Goal: Information Seeking & Learning: Learn about a topic

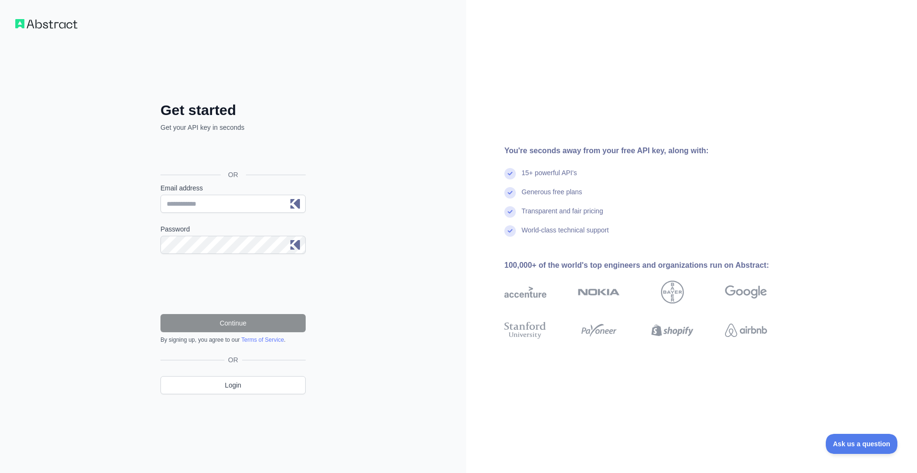
click at [302, 87] on div "Get started Get your API key in seconds OR Email address Password Continue By s…" at bounding box center [232, 237] width 183 height 346
drag, startPoint x: 254, startPoint y: 96, endPoint x: 129, endPoint y: 142, distance: 133.3
click at [129, 142] on div "Get started Get your API key in seconds OR Email address Password Continue By s…" at bounding box center [233, 236] width 466 height 473
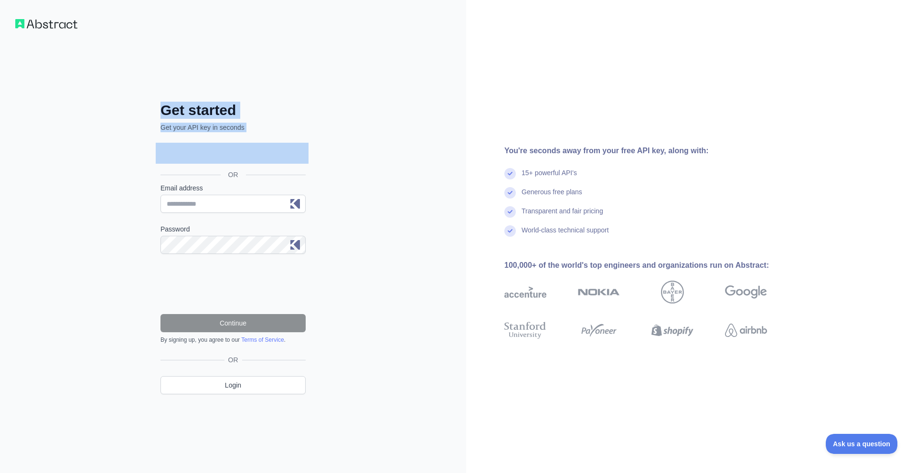
drag, startPoint x: 133, startPoint y: 114, endPoint x: 360, endPoint y: 184, distance: 237.6
click at [353, 183] on div "Get started Get your API key in seconds OR Email address Password Continue By s…" at bounding box center [233, 236] width 466 height 473
click at [360, 184] on div "Get started Get your API key in seconds OR Email address Password Continue By s…" at bounding box center [233, 236] width 466 height 473
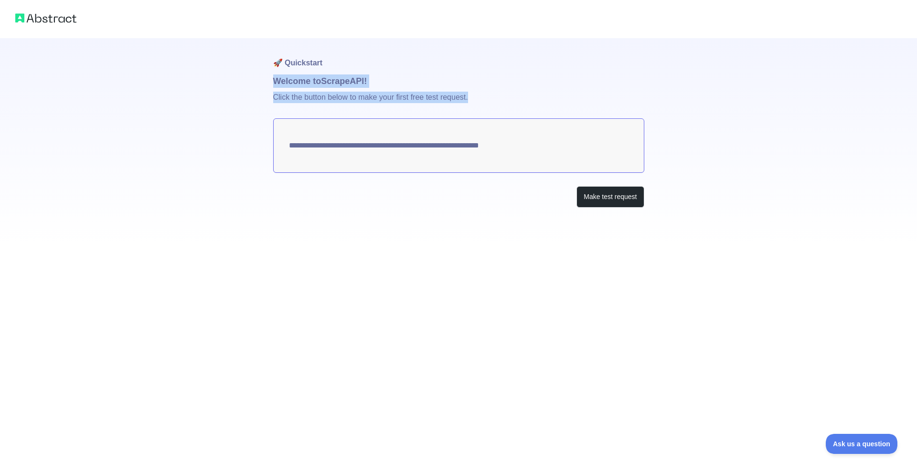
drag, startPoint x: 260, startPoint y: 79, endPoint x: 514, endPoint y: 104, distance: 255.8
click at [513, 102] on div "**********" at bounding box center [458, 123] width 917 height 246
click at [514, 104] on p "Click the button below to make your first free test request." at bounding box center [458, 103] width 371 height 31
click at [255, 78] on div "**********" at bounding box center [458, 123] width 917 height 246
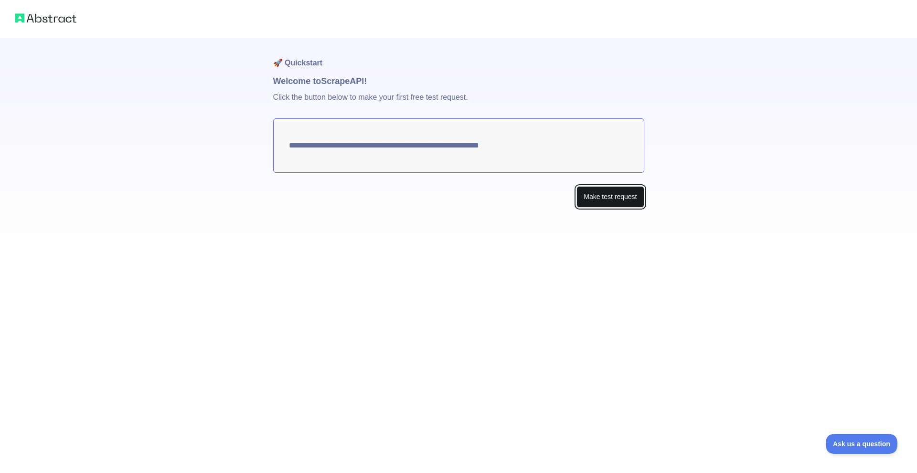
click at [589, 204] on button "Make test request" at bounding box center [609, 196] width 67 height 21
click at [335, 150] on textarea "**********" at bounding box center [458, 145] width 371 height 54
click at [335, 146] on textarea "**********" at bounding box center [458, 145] width 371 height 54
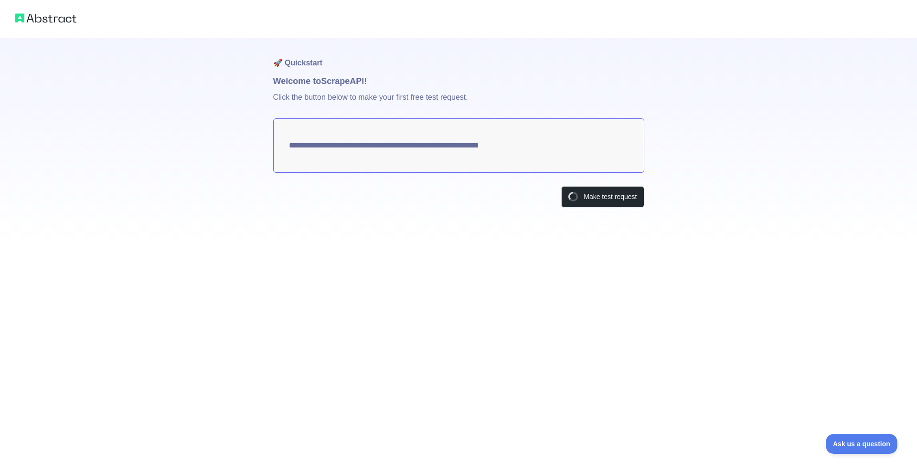
click at [335, 146] on textarea "**********" at bounding box center [458, 145] width 371 height 54
click at [335, 143] on textarea "**********" at bounding box center [458, 145] width 371 height 54
click at [335, 144] on textarea "**********" at bounding box center [458, 145] width 371 height 54
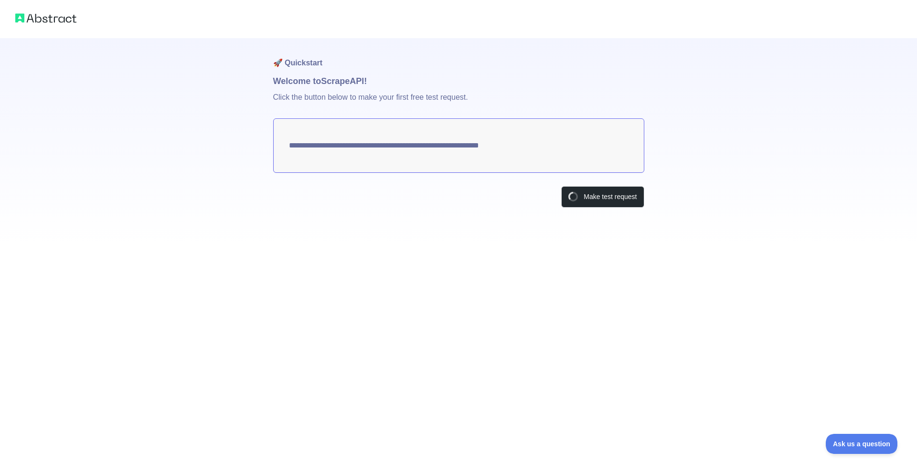
drag, startPoint x: 240, startPoint y: 144, endPoint x: 689, endPoint y: 97, distance: 451.4
click at [689, 97] on div "**********" at bounding box center [458, 123] width 917 height 246
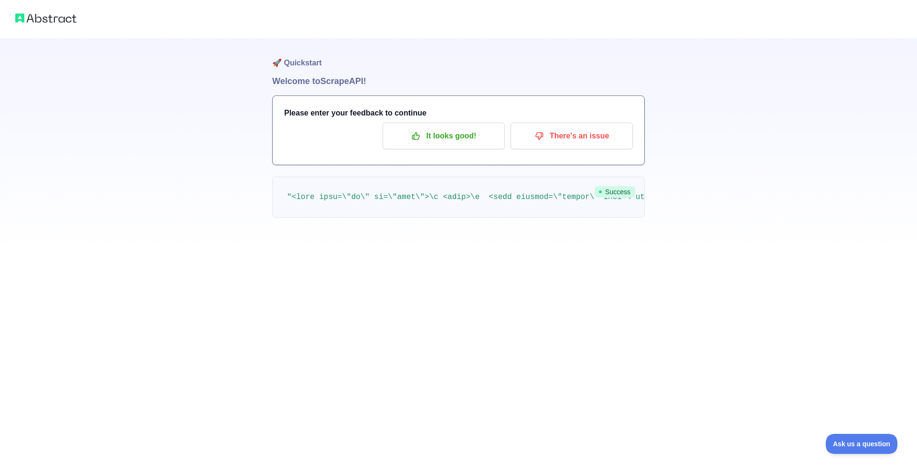
drag, startPoint x: 680, startPoint y: 140, endPoint x: 355, endPoint y: 163, distance: 326.0
click at [357, 163] on div "🚀 Quickstart Welcome to Scrape API! Please enter your feedback to continue It l…" at bounding box center [458, 128] width 917 height 256
click at [283, 199] on pre at bounding box center [458, 197] width 373 height 41
click at [380, 188] on pre at bounding box center [458, 197] width 373 height 41
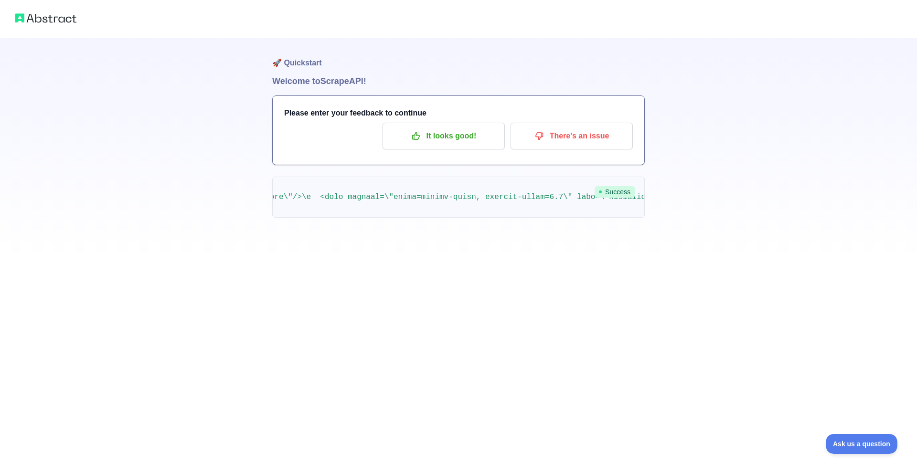
drag, startPoint x: 266, startPoint y: 67, endPoint x: 433, endPoint y: 95, distance: 169.8
click at [433, 95] on div "🚀 Quickstart Welcome to Scrape API! Please enter your feedback to continue It l…" at bounding box center [458, 128] width 917 height 256
click at [409, 85] on h1 "Welcome to Scrape API!" at bounding box center [458, 81] width 373 height 13
drag, startPoint x: 409, startPoint y: 85, endPoint x: 262, endPoint y: 55, distance: 150.6
click at [262, 55] on div "🚀 Quickstart Welcome to Scrape API! Please enter your feedback to continue It l…" at bounding box center [458, 128] width 917 height 256
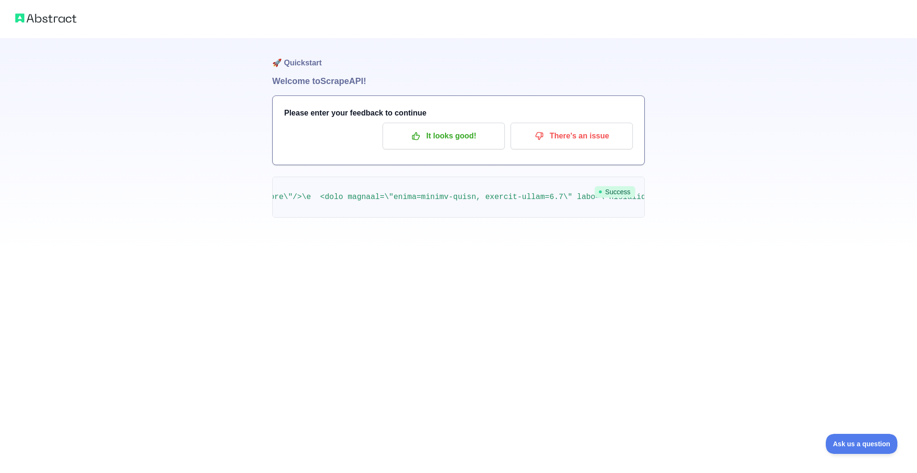
click at [189, 129] on div "🚀 Quickstart Welcome to Scrape API! Please enter your feedback to continue It l…" at bounding box center [458, 128] width 917 height 256
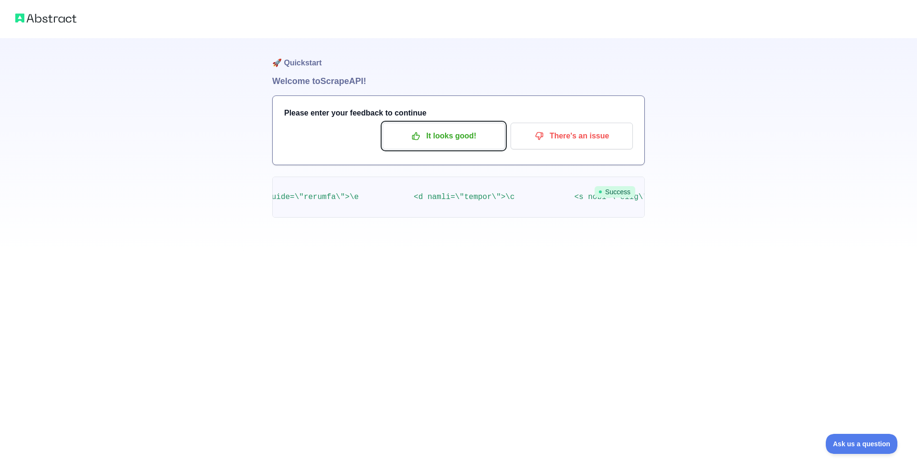
click at [438, 122] on div "Please enter your feedback to continue It looks good! There's an issue" at bounding box center [459, 130] width 372 height 69
click at [408, 140] on p "It looks good!" at bounding box center [444, 136] width 108 height 16
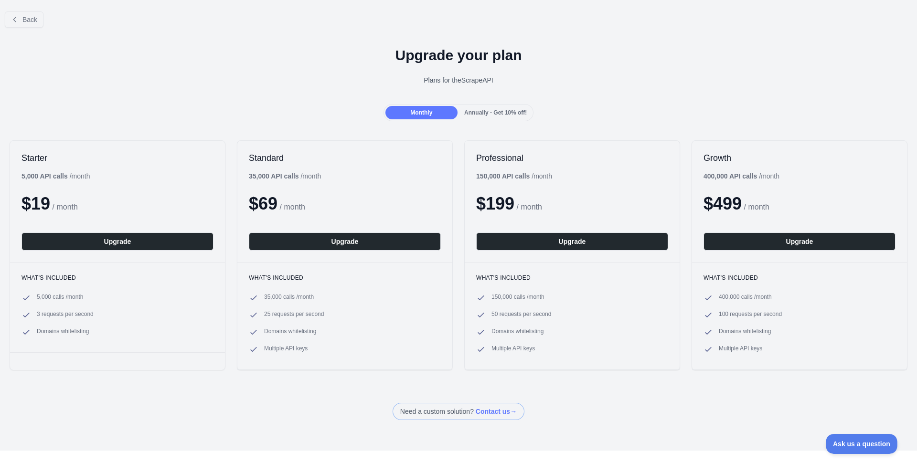
click at [48, 17] on div "Back" at bounding box center [458, 20] width 917 height 32
click at [33, 19] on span "Back" at bounding box center [29, 20] width 15 height 8
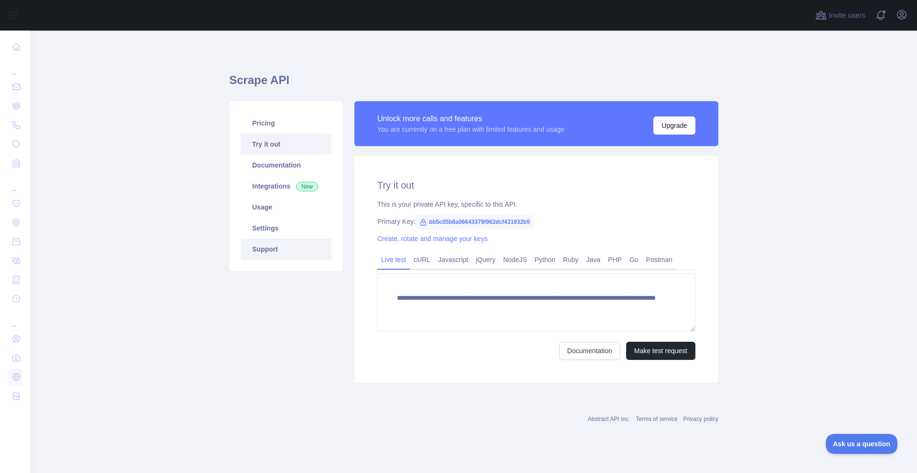
click at [278, 246] on link "Support" at bounding box center [286, 249] width 91 height 21
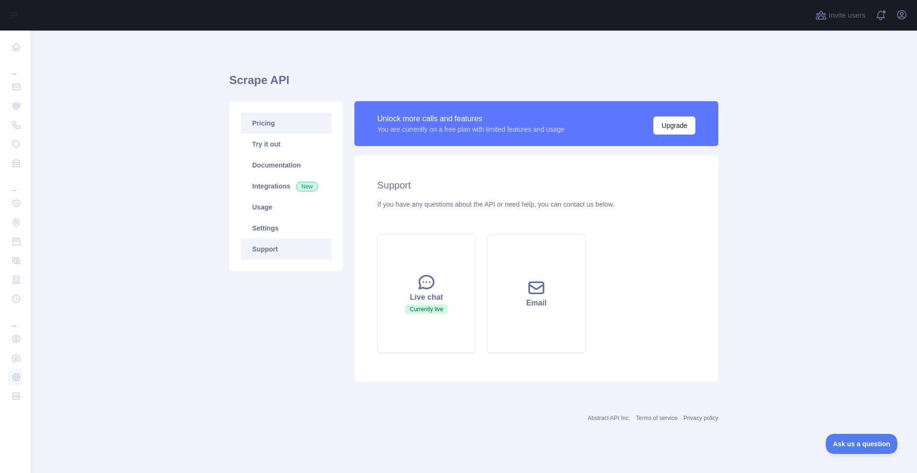
click at [279, 125] on link "Pricing" at bounding box center [286, 123] width 91 height 21
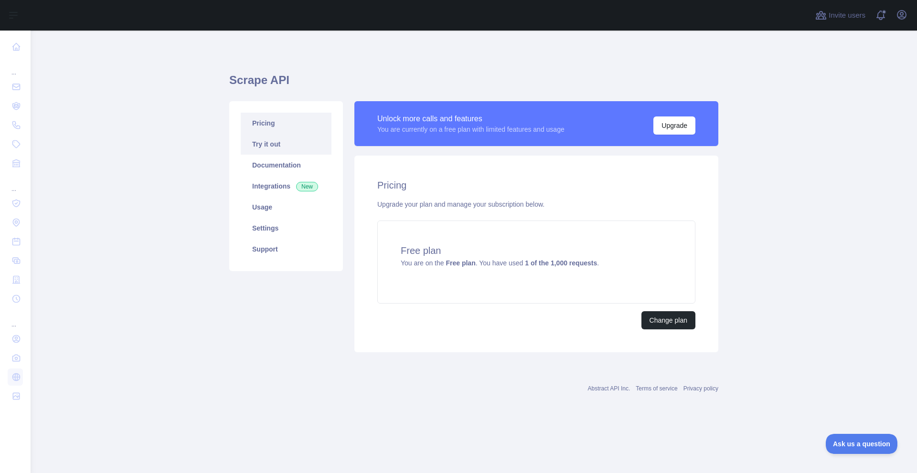
click at [279, 139] on link "Try it out" at bounding box center [286, 144] width 91 height 21
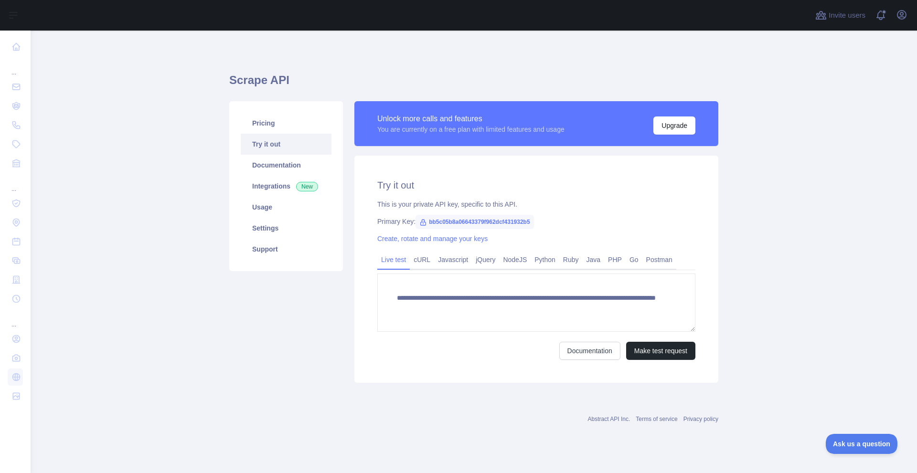
click at [443, 219] on span "bb5c05b8a06643379f962dcf431932b5" at bounding box center [474, 222] width 118 height 14
copy span "bb5c05b8a06643379f962dcf431932b5"
click at [263, 245] on link "Support" at bounding box center [286, 249] width 91 height 21
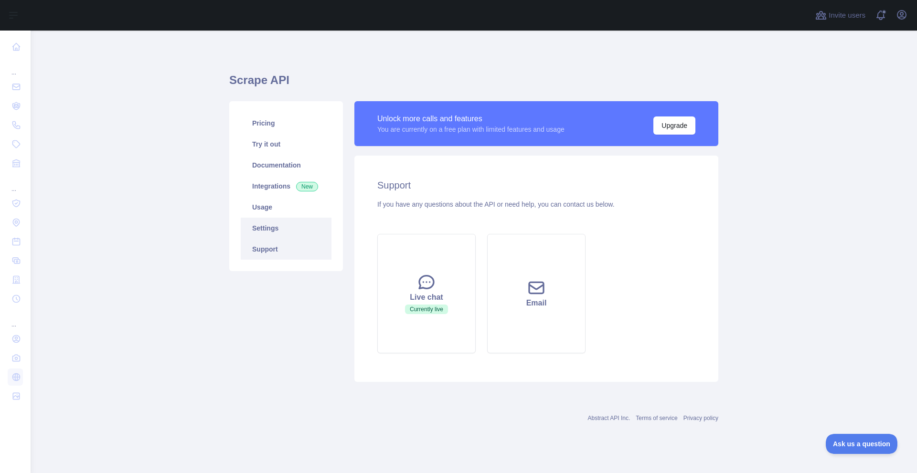
click at [265, 227] on link "Settings" at bounding box center [286, 228] width 91 height 21
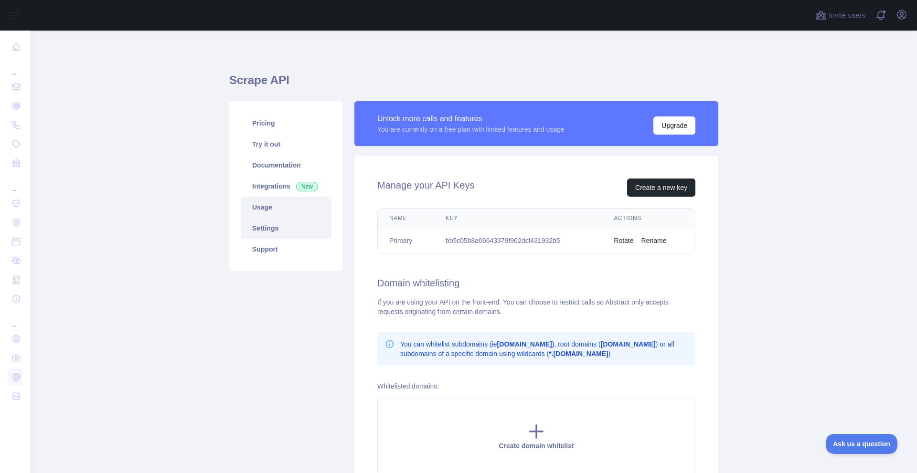
click at [271, 206] on link "Usage" at bounding box center [286, 207] width 91 height 21
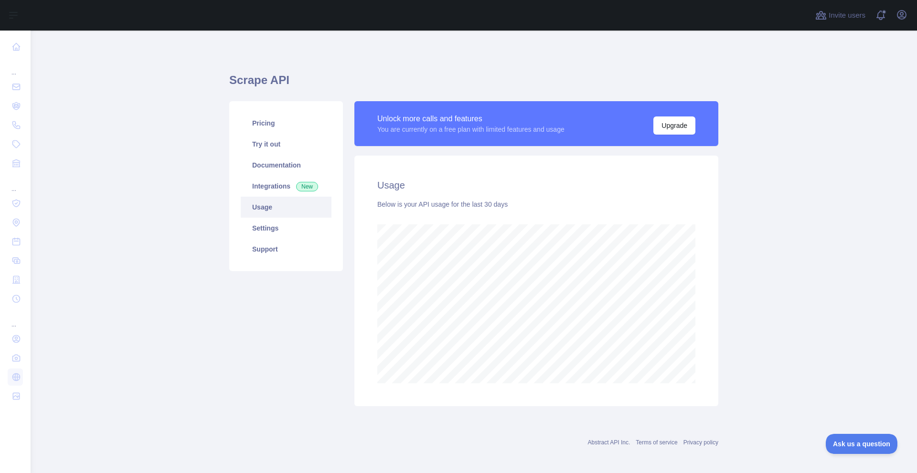
scroll to position [443, 886]
click at [280, 185] on link "Integrations New" at bounding box center [286, 186] width 91 height 21
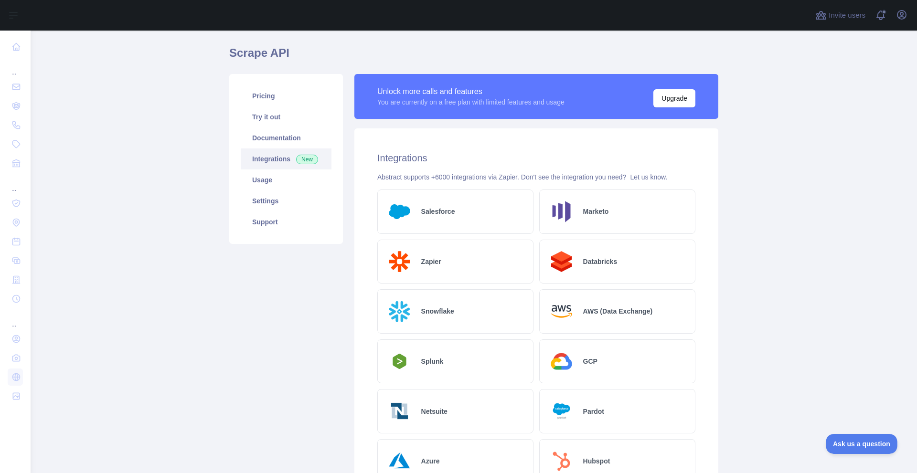
scroll to position [22, 0]
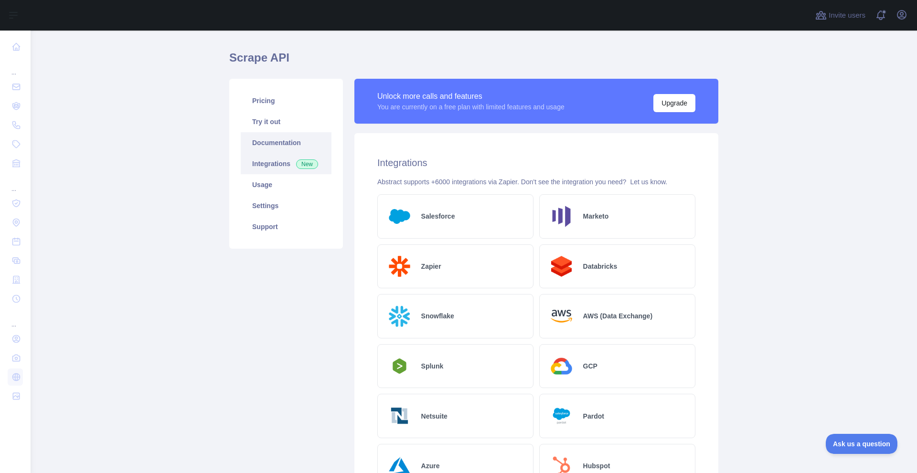
click at [249, 143] on link "Documentation" at bounding box center [286, 142] width 91 height 21
click at [306, 137] on link "Documentation" at bounding box center [286, 142] width 91 height 21
click at [275, 96] on link "Pricing" at bounding box center [286, 100] width 91 height 21
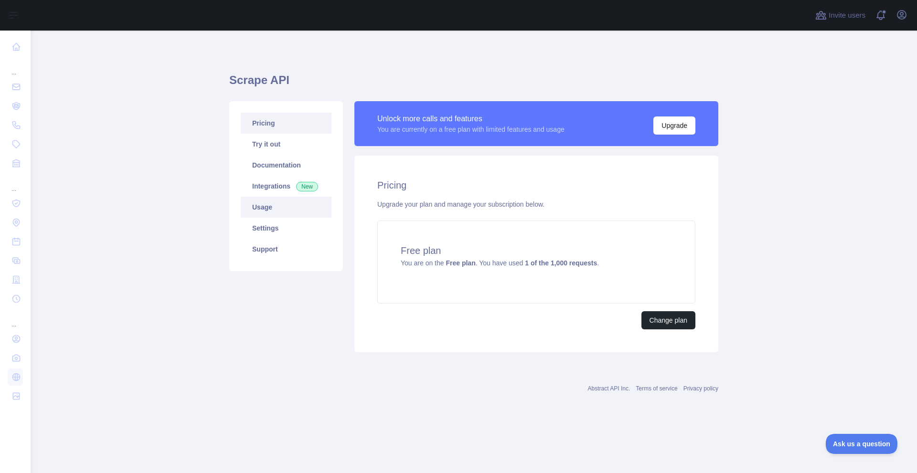
click at [261, 202] on link "Usage" at bounding box center [286, 207] width 91 height 21
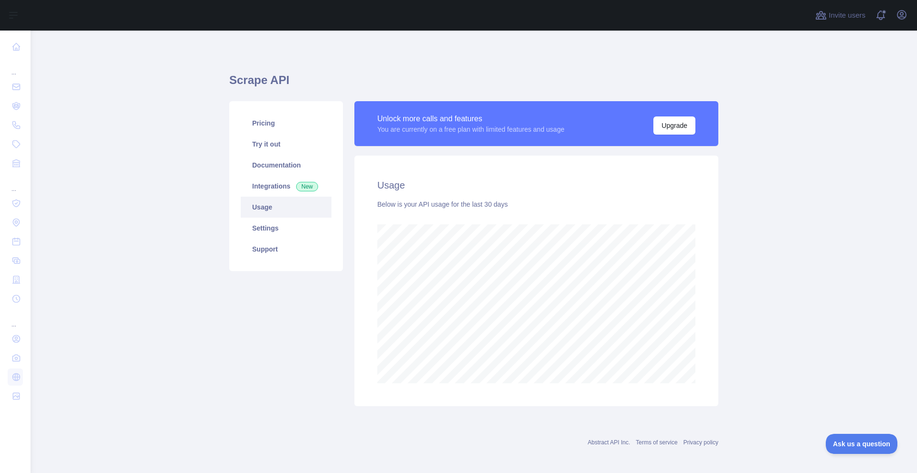
scroll to position [443, 886]
click at [782, 310] on main "Scrape API Pricing Try it out Documentation Integrations New Usage Settings Sup…" at bounding box center [474, 252] width 886 height 443
